Goal: Task Accomplishment & Management: Manage account settings

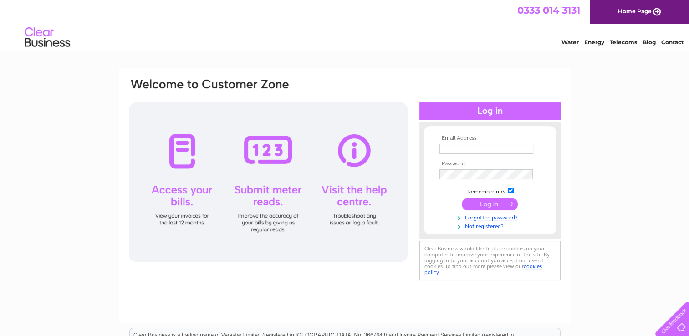
type input "[EMAIL_ADDRESS][DOMAIN_NAME]"
click at [494, 203] on input "submit" at bounding box center [490, 204] width 56 height 13
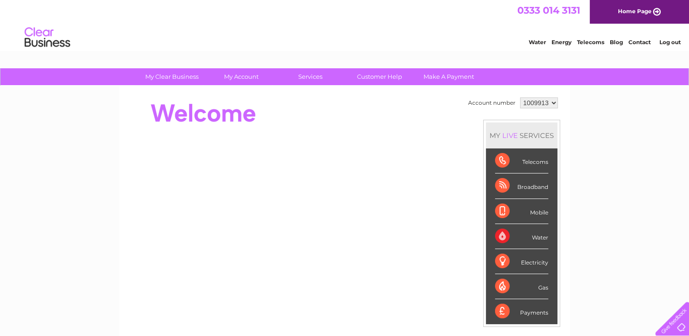
click at [419, 129] on div at bounding box center [293, 113] width 331 height 36
click at [362, 103] on div at bounding box center [293, 113] width 331 height 36
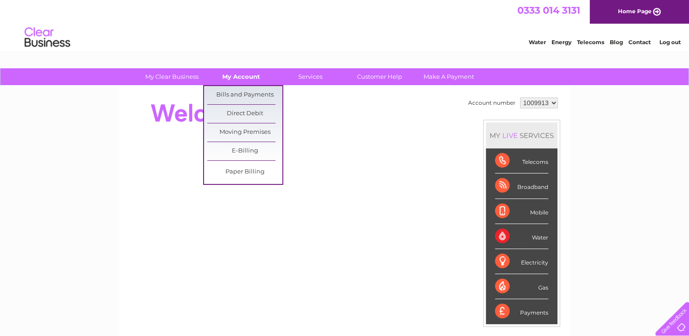
click at [241, 76] on link "My Account" at bounding box center [240, 76] width 75 height 17
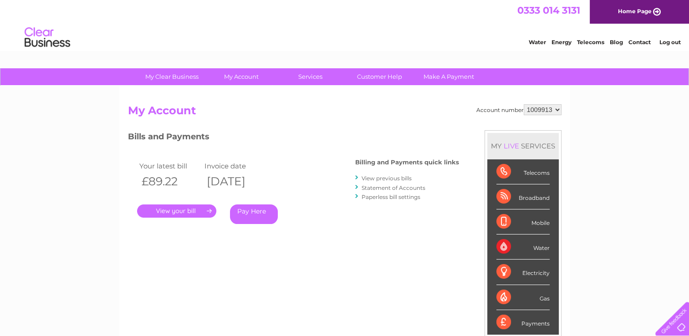
click at [374, 178] on link "View previous bills" at bounding box center [386, 178] width 50 height 7
